Goal: Task Accomplishment & Management: Manage account settings

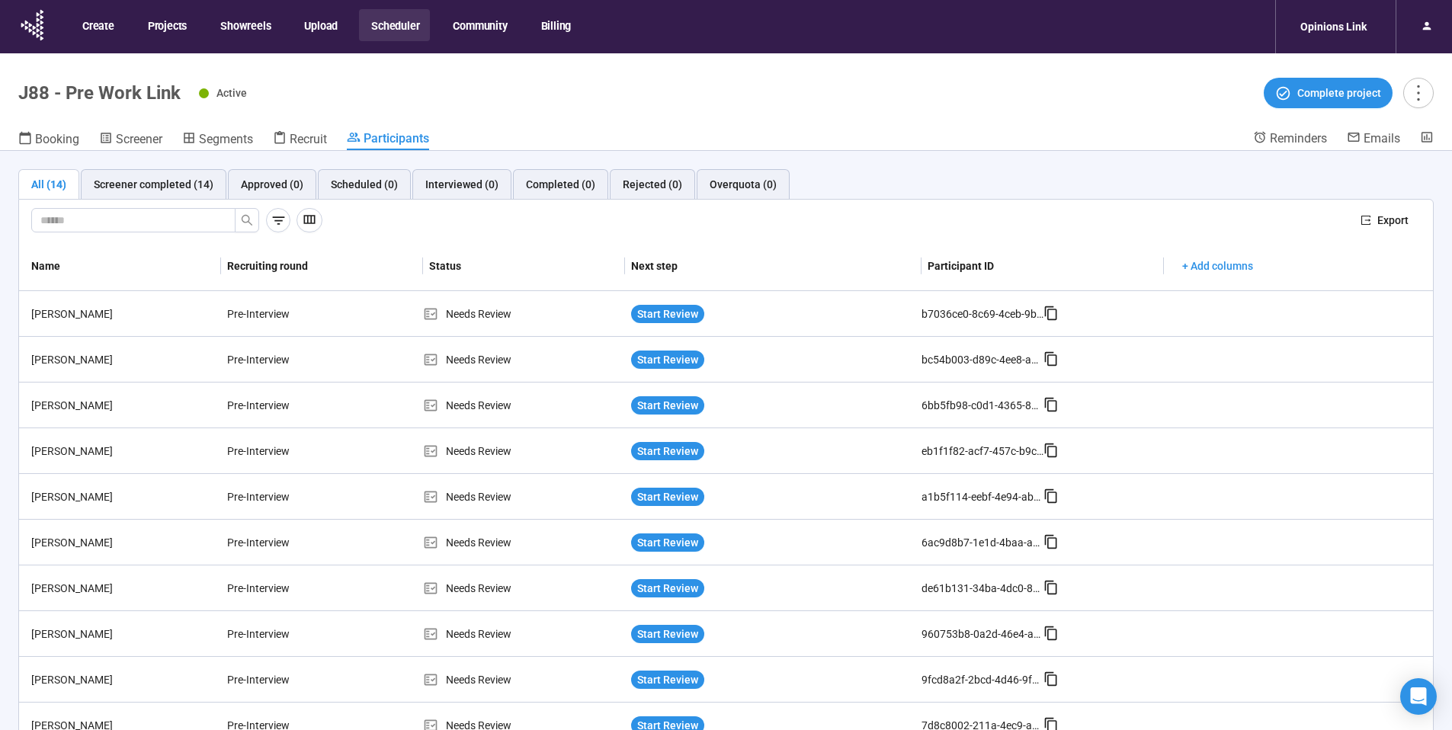
scroll to position [31, 0]
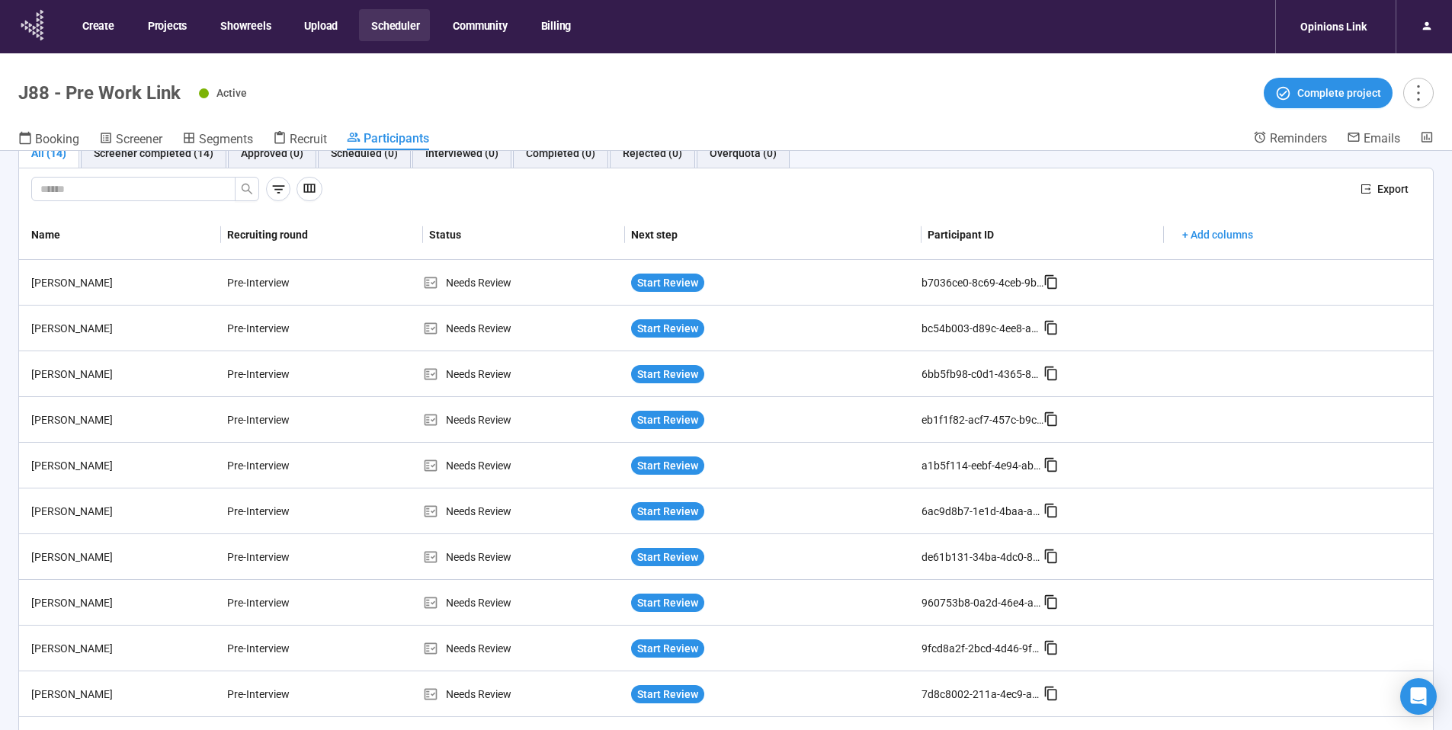
click at [44, 28] on icon at bounding box center [33, 25] width 38 height 40
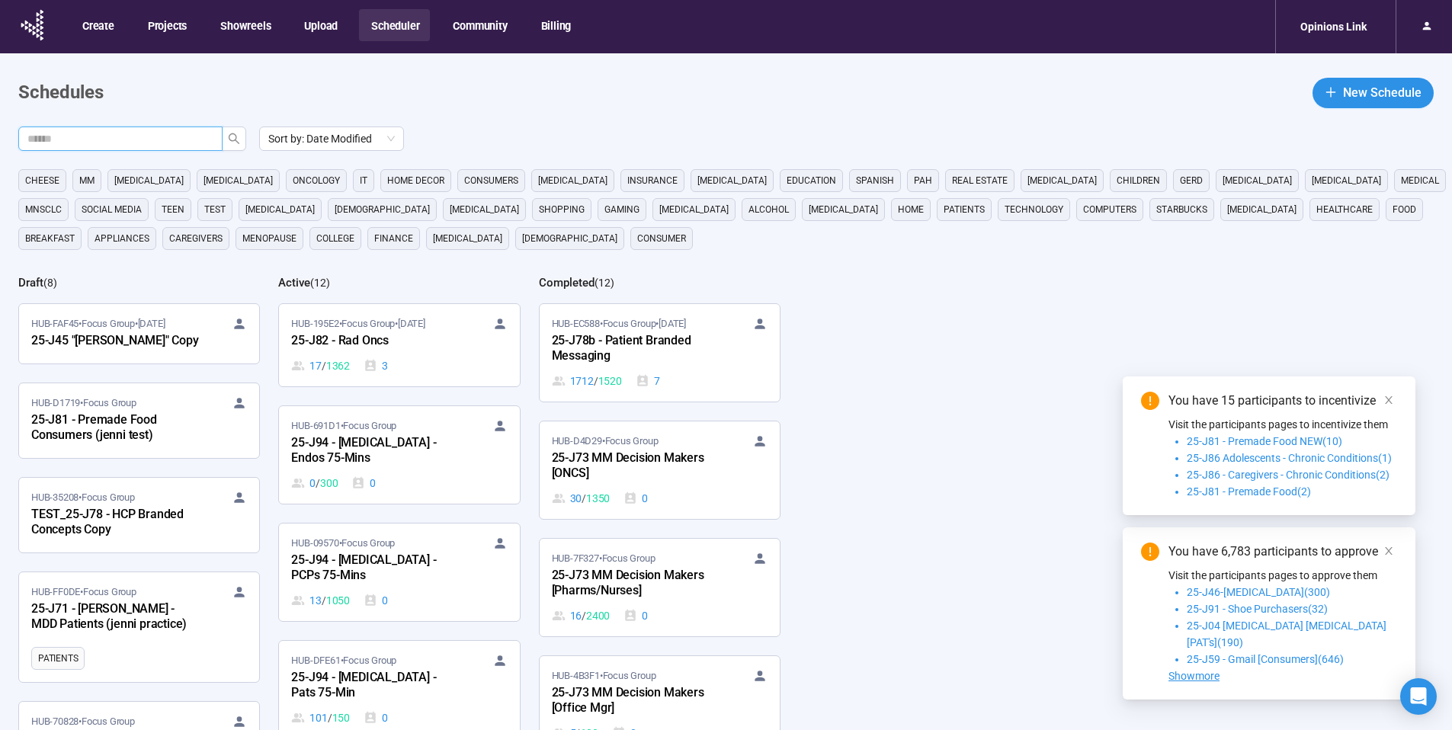
click at [143, 141] on input "text" at bounding box center [114, 138] width 174 height 17
type input "**"
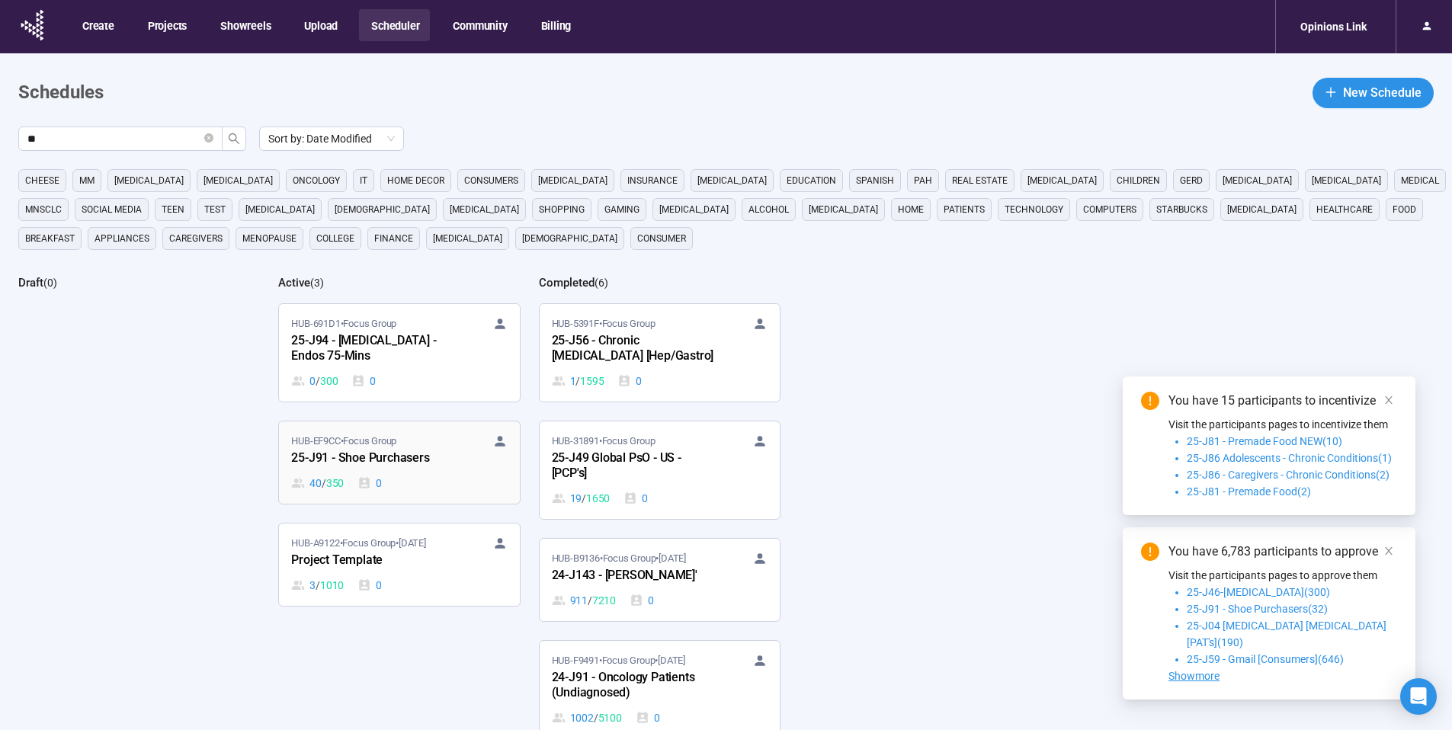
click at [430, 457] on div "25-J91 - Shoe Purchasers" at bounding box center [375, 459] width 168 height 20
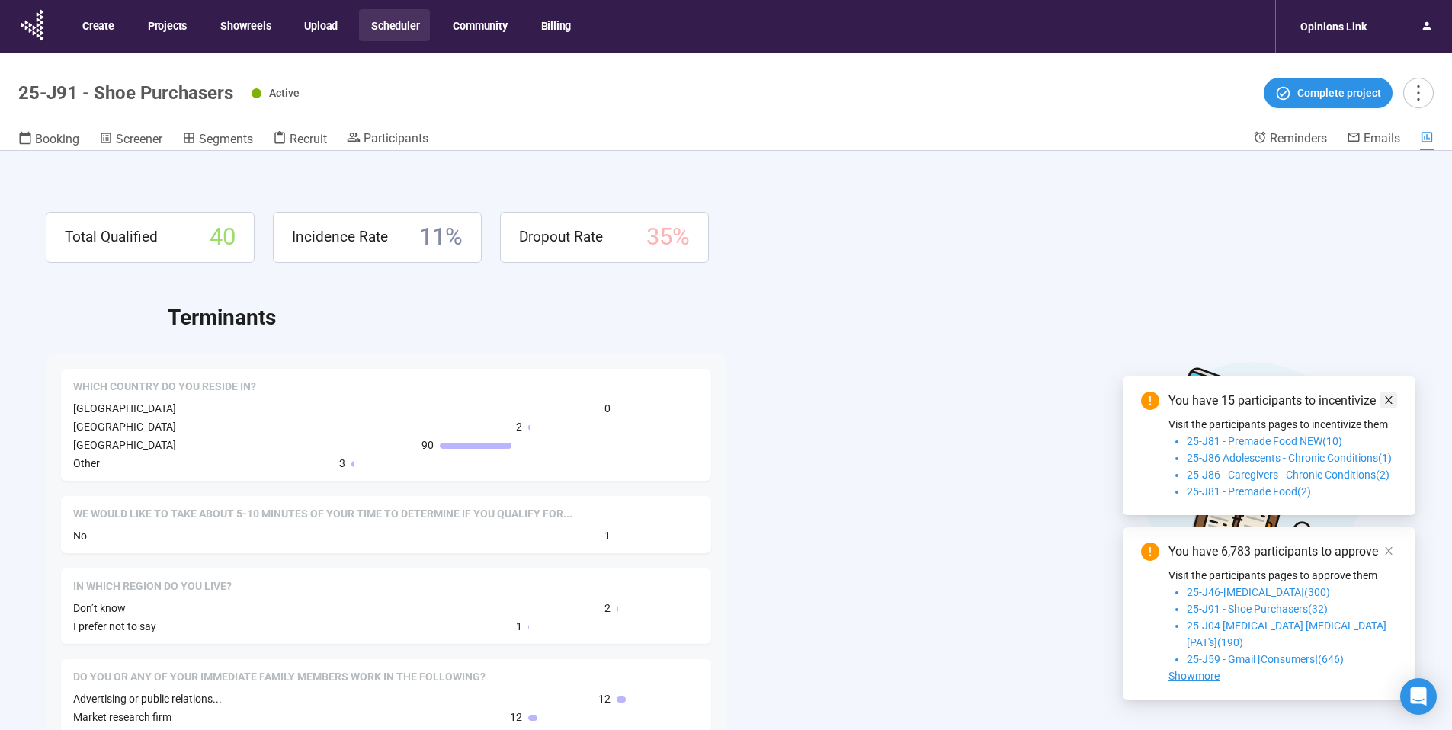
click at [1388, 404] on icon "close" at bounding box center [1389, 400] width 8 height 8
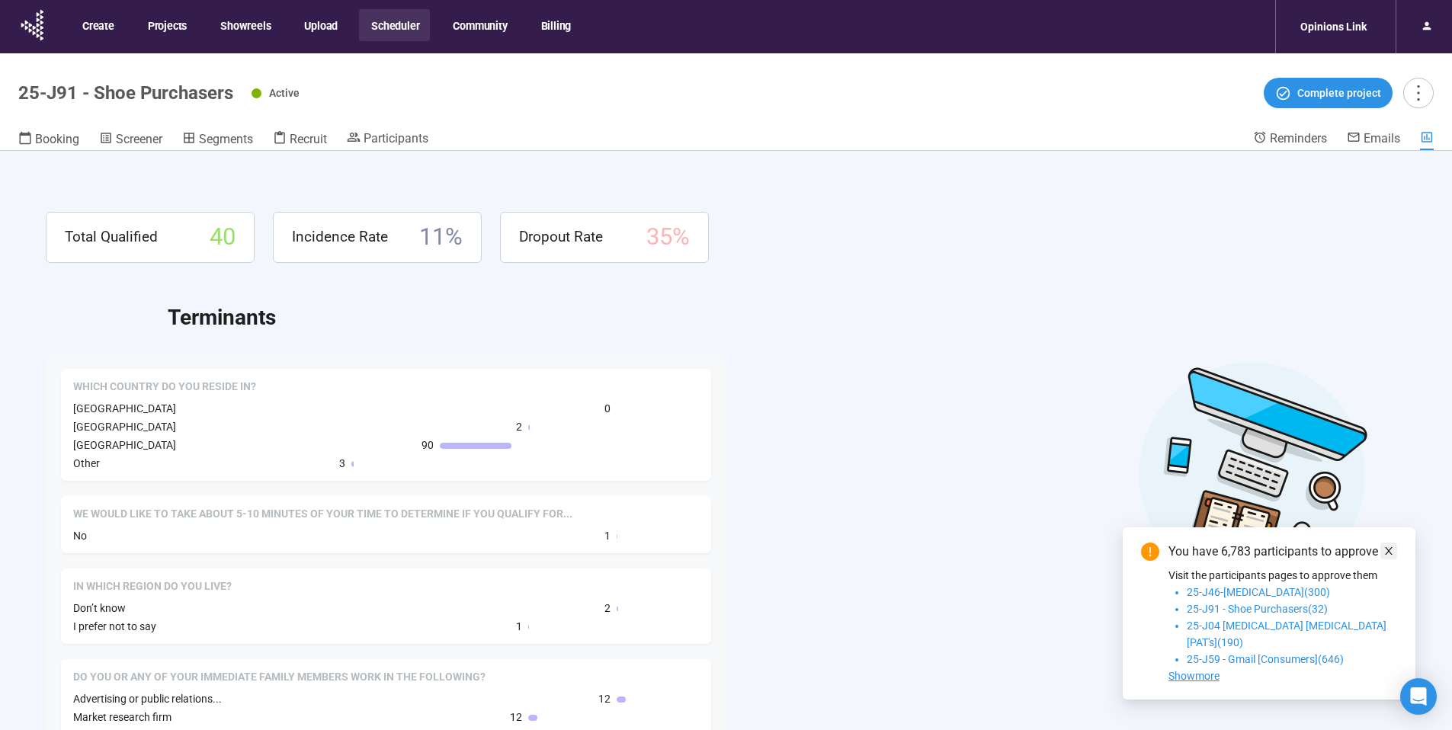
click at [1388, 556] on icon "close" at bounding box center [1388, 551] width 11 height 11
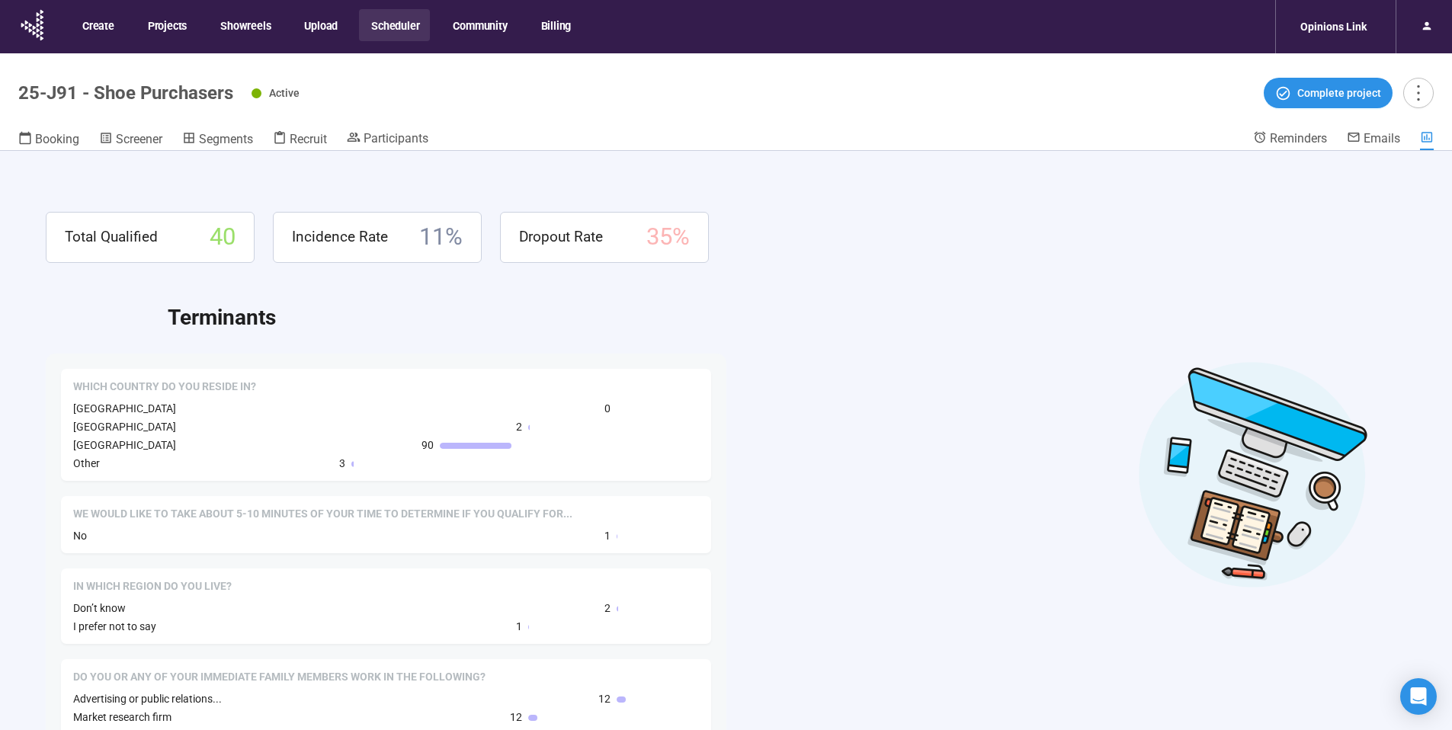
click at [817, 105] on div "Active Complete project" at bounding box center [842, 93] width 1182 height 30
click at [392, 134] on span "Participants" at bounding box center [395, 138] width 65 height 14
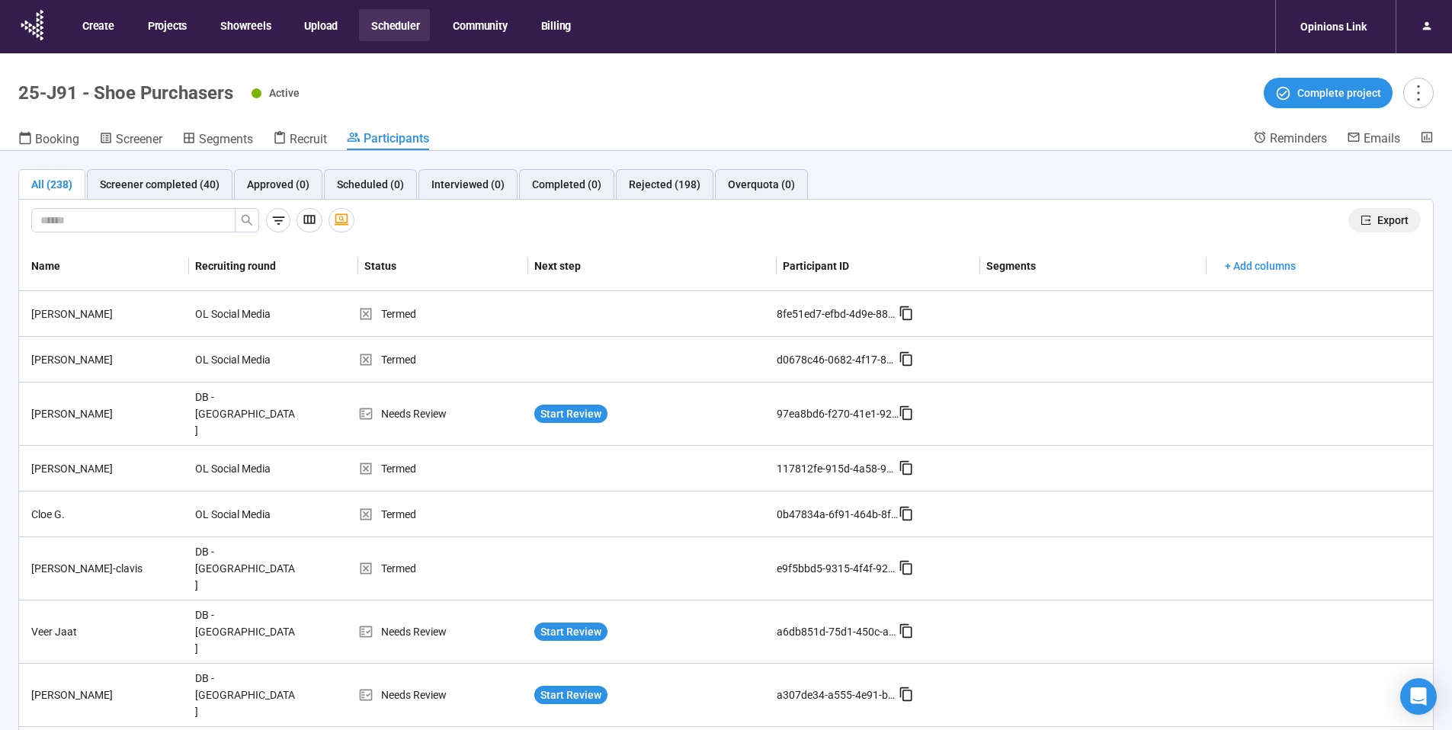
click at [1382, 218] on span "Export" at bounding box center [1392, 220] width 31 height 17
